Goal: Navigation & Orientation: Find specific page/section

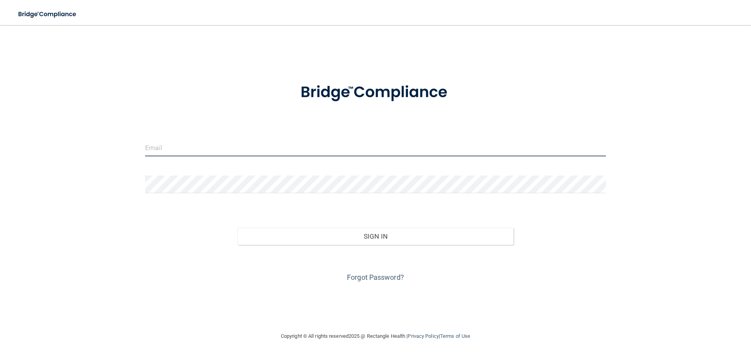
click at [181, 145] on input "email" at bounding box center [375, 148] width 461 height 18
type input "[EMAIL_ADDRESS][DOMAIN_NAME]"
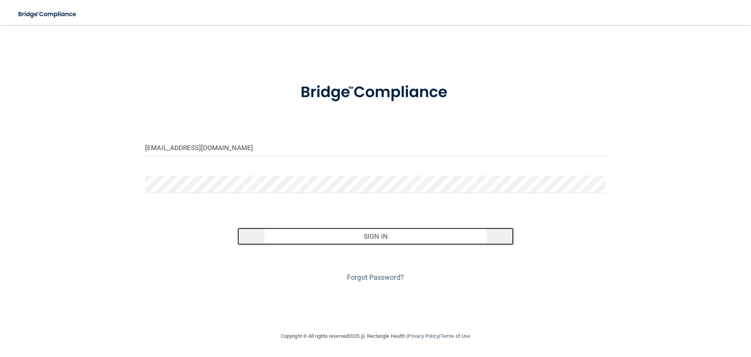
click at [353, 237] on button "Sign In" at bounding box center [376, 235] width 277 height 17
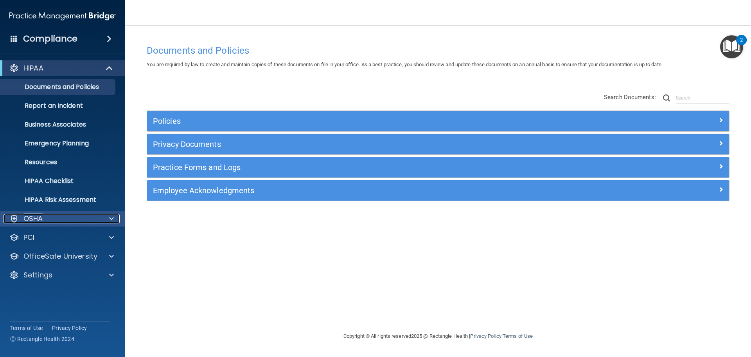
click at [111, 216] on span at bounding box center [111, 218] width 5 height 9
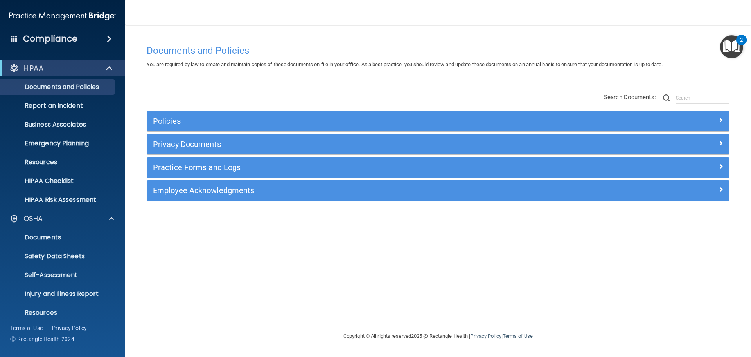
click at [737, 40] on div "2" at bounding box center [742, 40] width 11 height 10
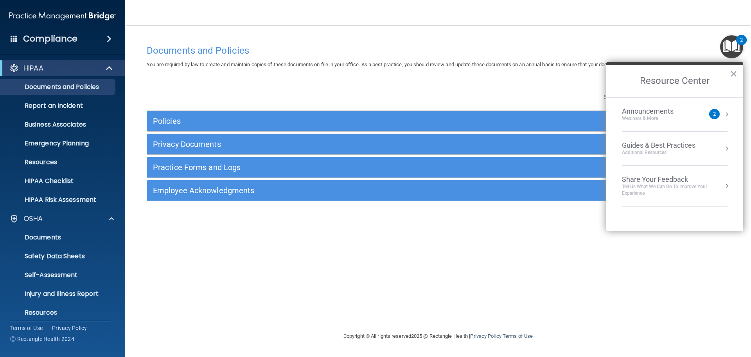
click at [727, 114] on button "Resource Center" at bounding box center [727, 114] width 8 height 8
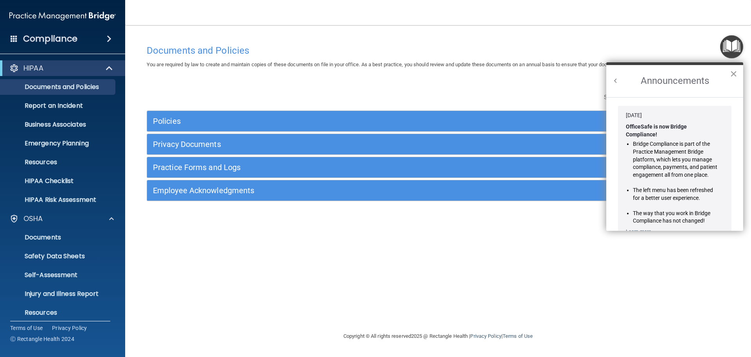
click at [735, 70] on button "×" at bounding box center [733, 73] width 7 height 13
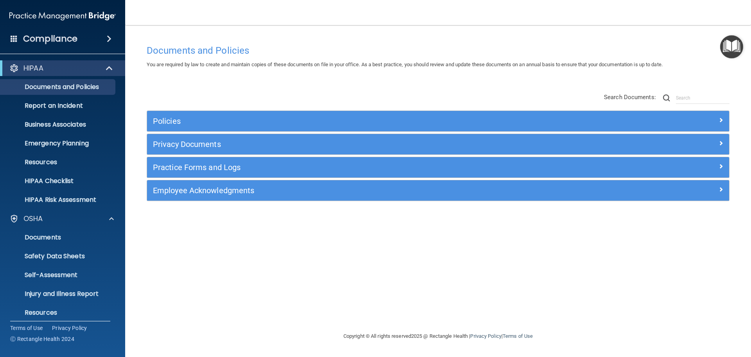
click at [107, 36] on span at bounding box center [109, 38] width 5 height 9
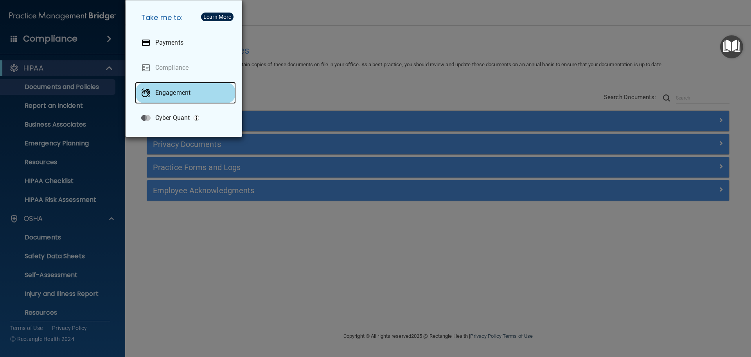
click at [168, 92] on p "Engagement" at bounding box center [172, 93] width 35 height 8
click at [455, 110] on div "Take me to: Payments Compliance Engagement Cyber Quant" at bounding box center [375, 178] width 751 height 357
